Goal: Information Seeking & Learning: Learn about a topic

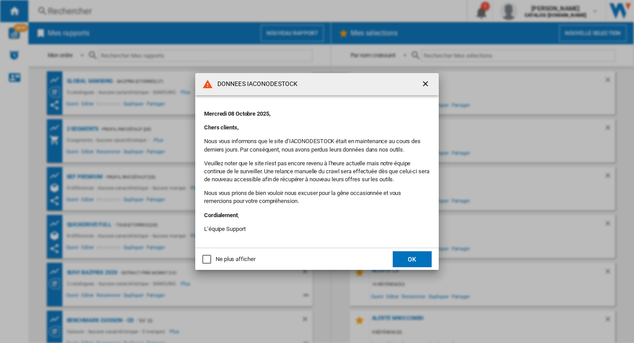
drag, startPoint x: 421, startPoint y: 264, endPoint x: 421, endPoint y: 259, distance: 5.0
click at [421, 263] on button "OK" at bounding box center [412, 259] width 39 height 16
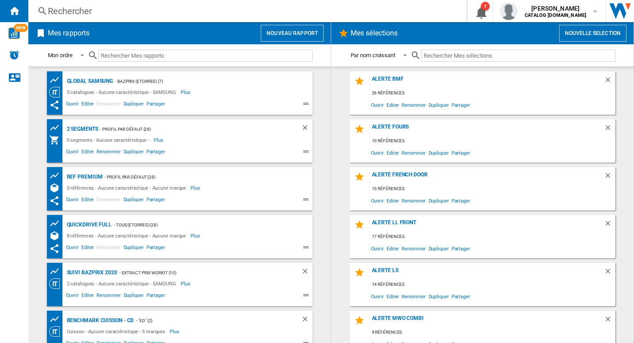
click at [249, 20] on div "Rechercher Rechercher 0 1 [PERSON_NAME] CATALOG [DOMAIN_NAME] CATALOG [DOMAIN_N…" at bounding box center [331, 11] width 606 height 22
click at [249, 10] on div "Rechercher" at bounding box center [246, 11] width 396 height 12
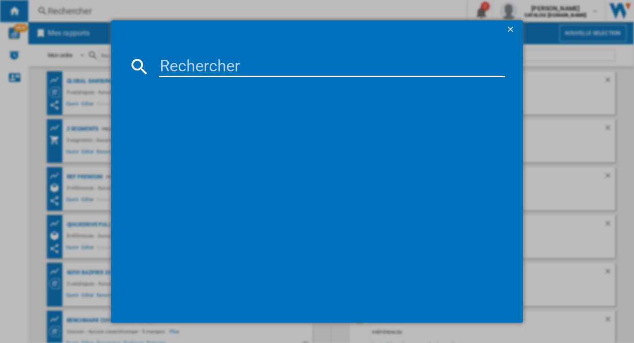
click at [222, 62] on input at bounding box center [332, 66] width 347 height 21
paste input "MS23K3555ES/EF"
type input "MS23K3555ES"
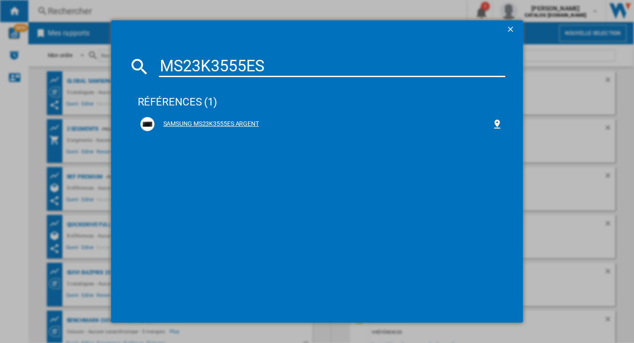
click at [235, 125] on div "SAMSUNG MS23K3555ES ARGENT" at bounding box center [324, 124] width 338 height 9
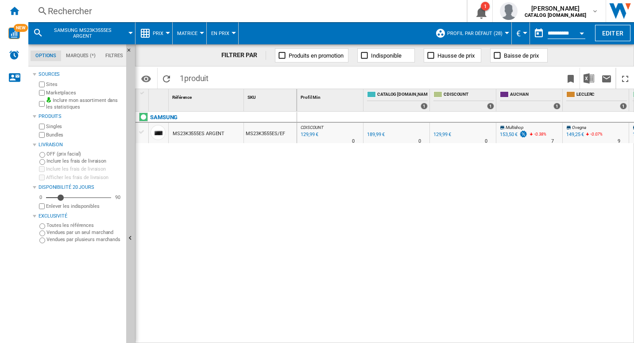
click at [166, 35] on button "Prix" at bounding box center [160, 33] width 15 height 22
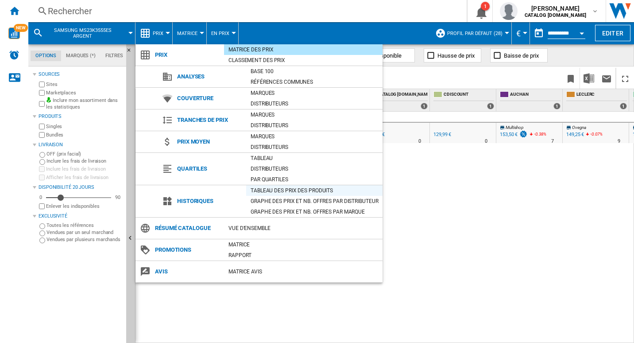
click at [286, 190] on div "Tableau des prix des produits" at bounding box center [314, 190] width 136 height 9
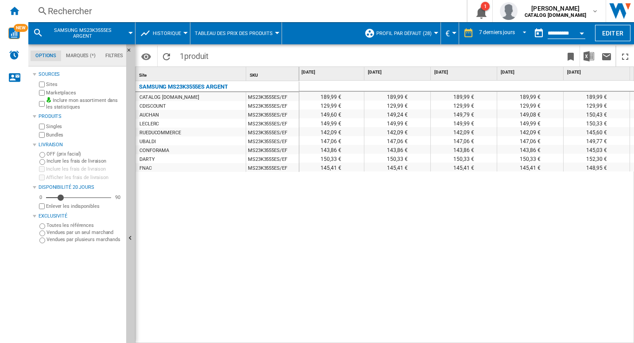
scroll to position [0, 196]
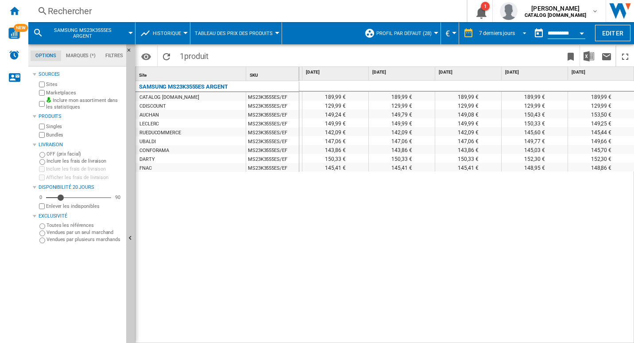
click at [495, 35] on div "7 derniers jours" at bounding box center [497, 33] width 36 height 6
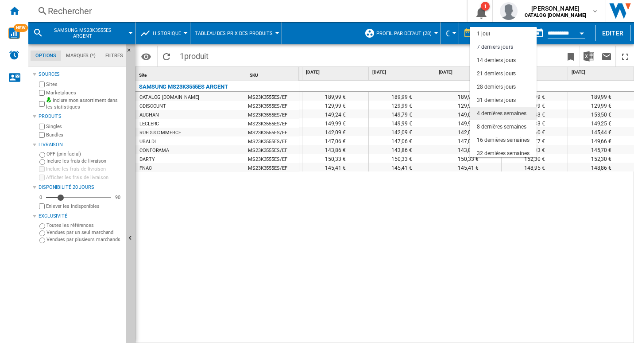
scroll to position [13, 0]
drag, startPoint x: 512, startPoint y: 138, endPoint x: 506, endPoint y: 89, distance: 49.1
click at [508, 89] on md-content "1 jour 7 derniers jours 14 derniers jours 21 derniers jours 28 derniers jours 3…" at bounding box center [503, 92] width 67 height 130
click at [517, 91] on md-option "31 derniers jours" at bounding box center [503, 86] width 67 height 13
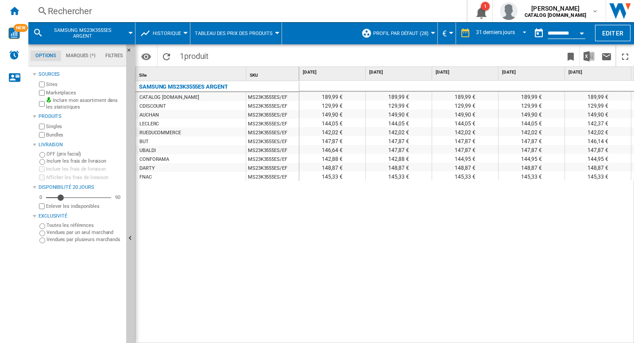
click at [180, 36] on button "Historique" at bounding box center [169, 33] width 33 height 22
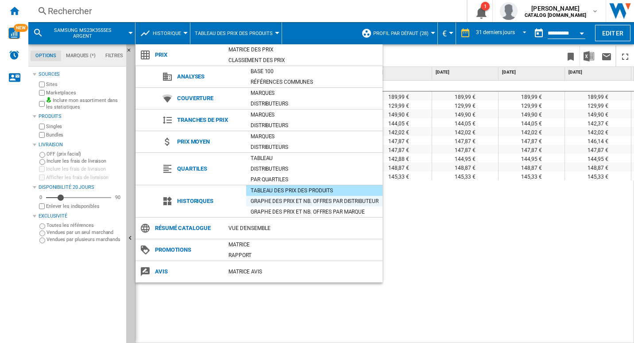
click at [278, 205] on div "Graphe des prix et nb. offres par distributeur" at bounding box center [314, 201] width 136 height 9
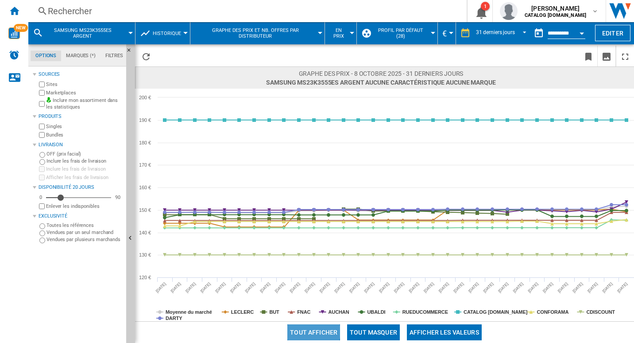
click at [309, 331] on button "Tout afficher" at bounding box center [313, 332] width 53 height 16
click at [366, 326] on button "Tout masquer" at bounding box center [373, 332] width 53 height 16
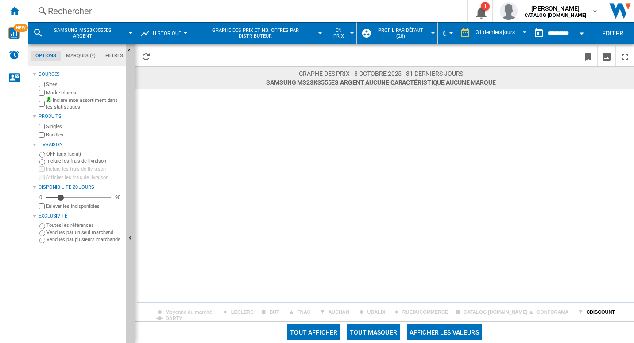
click at [595, 309] on tspan "CDISCOUNT" at bounding box center [600, 311] width 29 height 5
